Goal: Navigation & Orientation: Find specific page/section

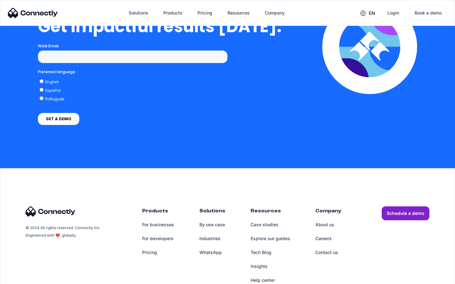
scroll to position [1388, 0]
